Goal: Obtain resource: Download file/media

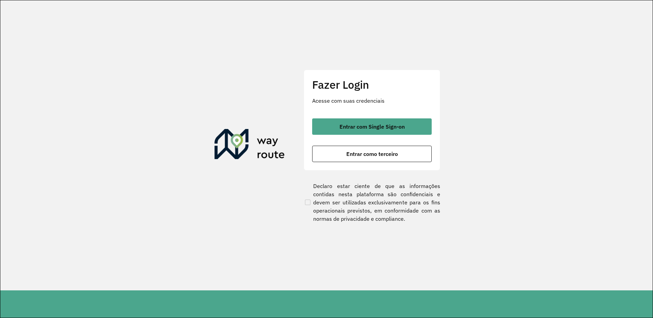
click at [366, 136] on div "Entrar com Single Sign-on Entrar como terceiro" at bounding box center [372, 141] width 120 height 44
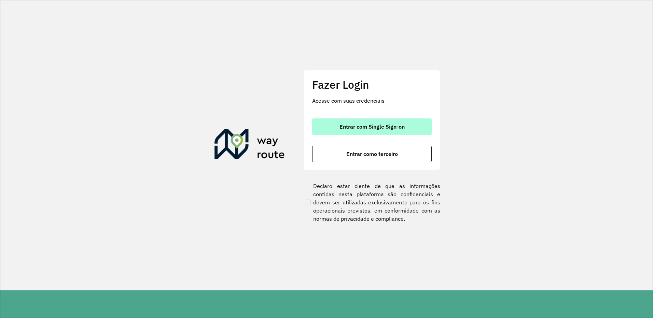
click at [366, 131] on button "Entrar com Single Sign-on" at bounding box center [372, 127] width 120 height 16
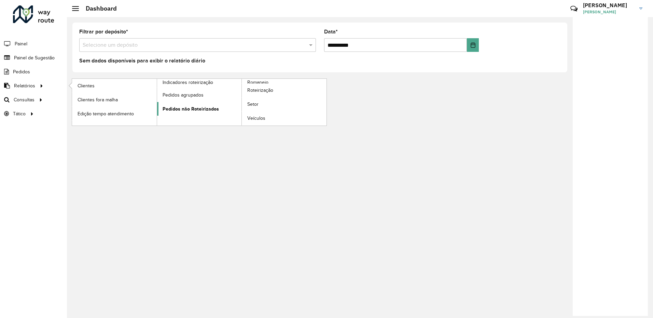
click at [197, 109] on span "Pedidos não Roteirizados" at bounding box center [191, 109] width 56 height 7
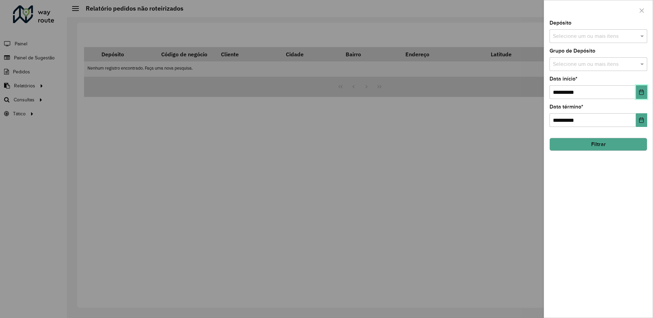
click at [639, 94] on icon "Choose Date" at bounding box center [641, 91] width 5 height 5
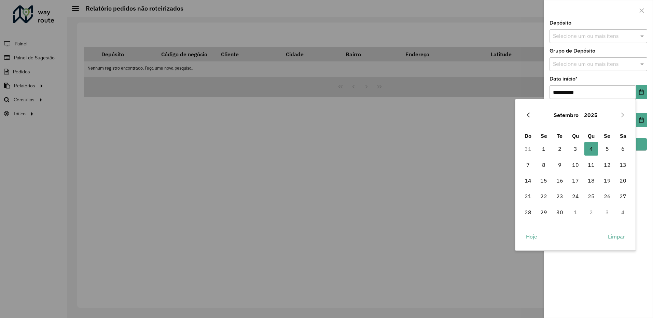
click at [530, 115] on icon "Previous Month" at bounding box center [528, 114] width 5 height 5
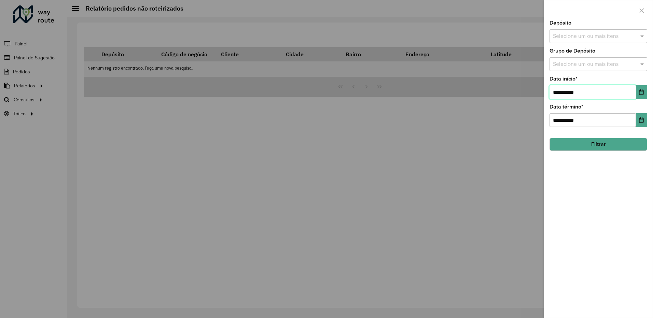
click at [628, 32] on div "Selecione um ou mais itens" at bounding box center [599, 36] width 98 height 14
click at [587, 82] on div "CDD Ipatinga" at bounding box center [598, 82] width 97 height 12
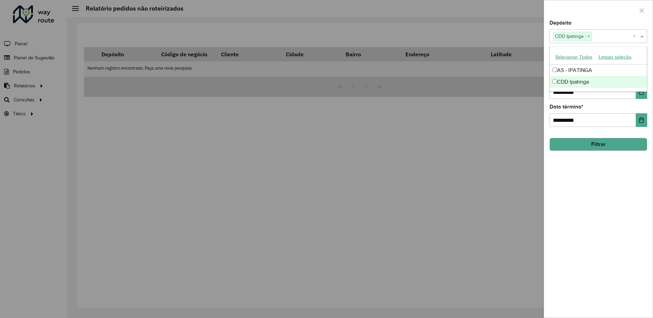
click at [629, 175] on div "**********" at bounding box center [598, 168] width 109 height 297
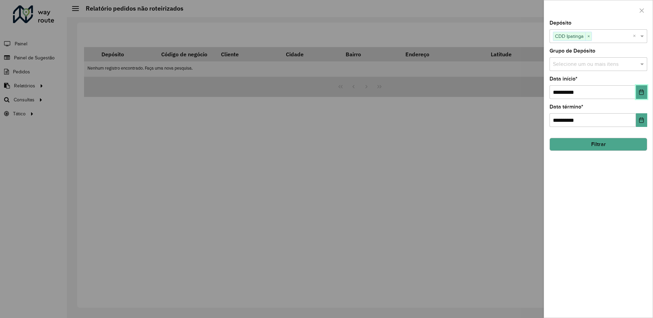
click at [644, 89] on icon "Choose Date" at bounding box center [641, 91] width 5 height 5
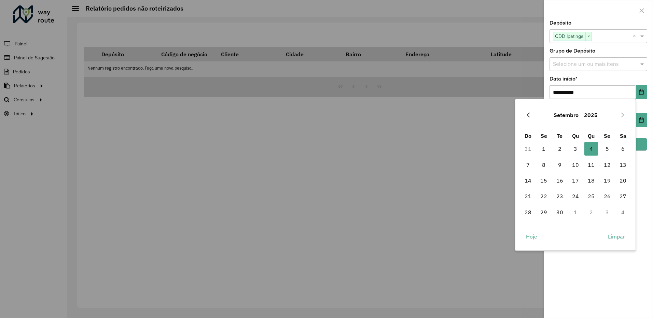
click at [526, 117] on icon "Previous Month" at bounding box center [528, 114] width 5 height 5
click at [607, 149] on span "1" at bounding box center [607, 149] width 14 height 14
type input "**********"
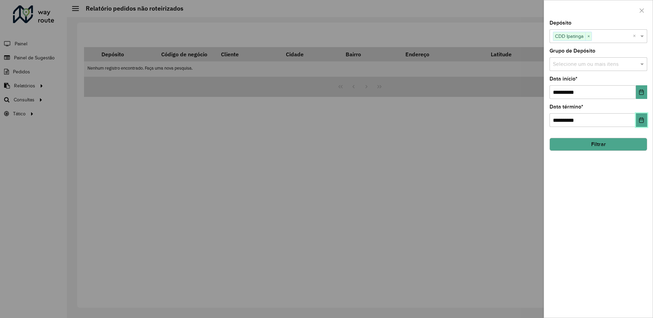
click at [638, 122] on button "Choose Date" at bounding box center [641, 120] width 11 height 14
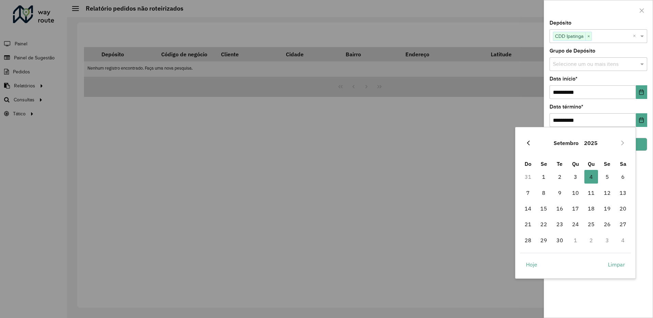
click at [531, 143] on button "Previous Month" at bounding box center [528, 143] width 11 height 11
click at [529, 260] on span "31" at bounding box center [528, 256] width 14 height 14
type input "**********"
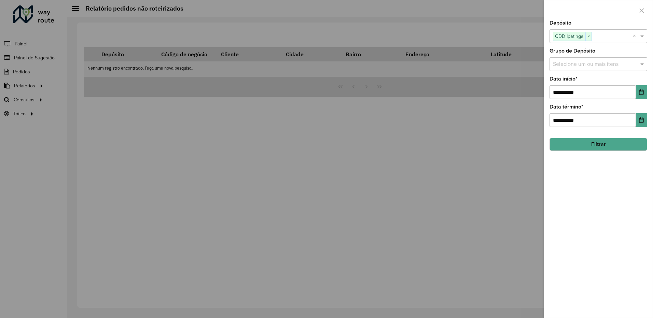
click at [622, 144] on button "Filtrar" at bounding box center [599, 144] width 98 height 13
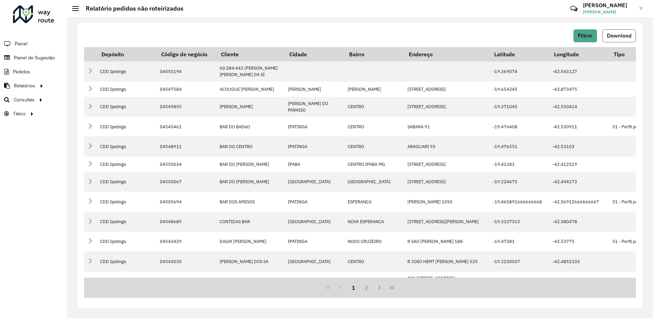
click at [618, 34] on span "Download" at bounding box center [619, 36] width 25 height 6
